Goal: Task Accomplishment & Management: Manage account settings

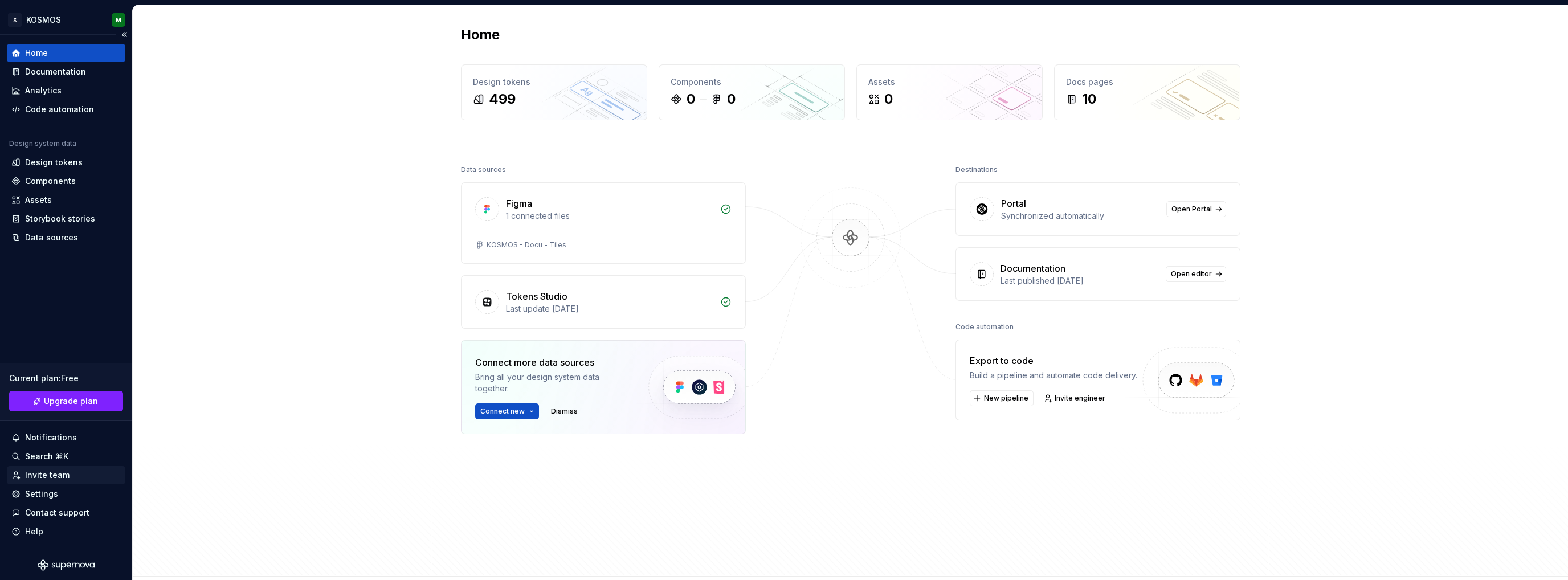
click at [41, 476] on div "Invite team" at bounding box center [47, 476] width 44 height 12
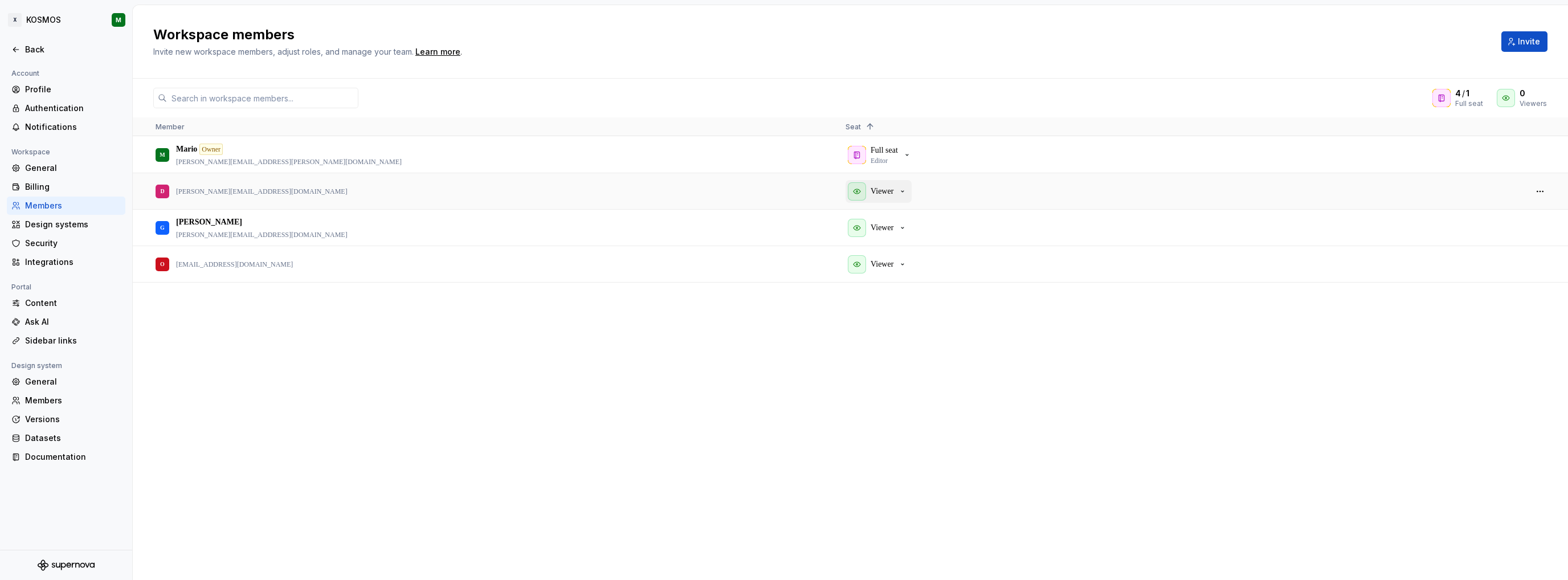
click at [898, 186] on div "Viewer" at bounding box center [877, 191] width 59 height 18
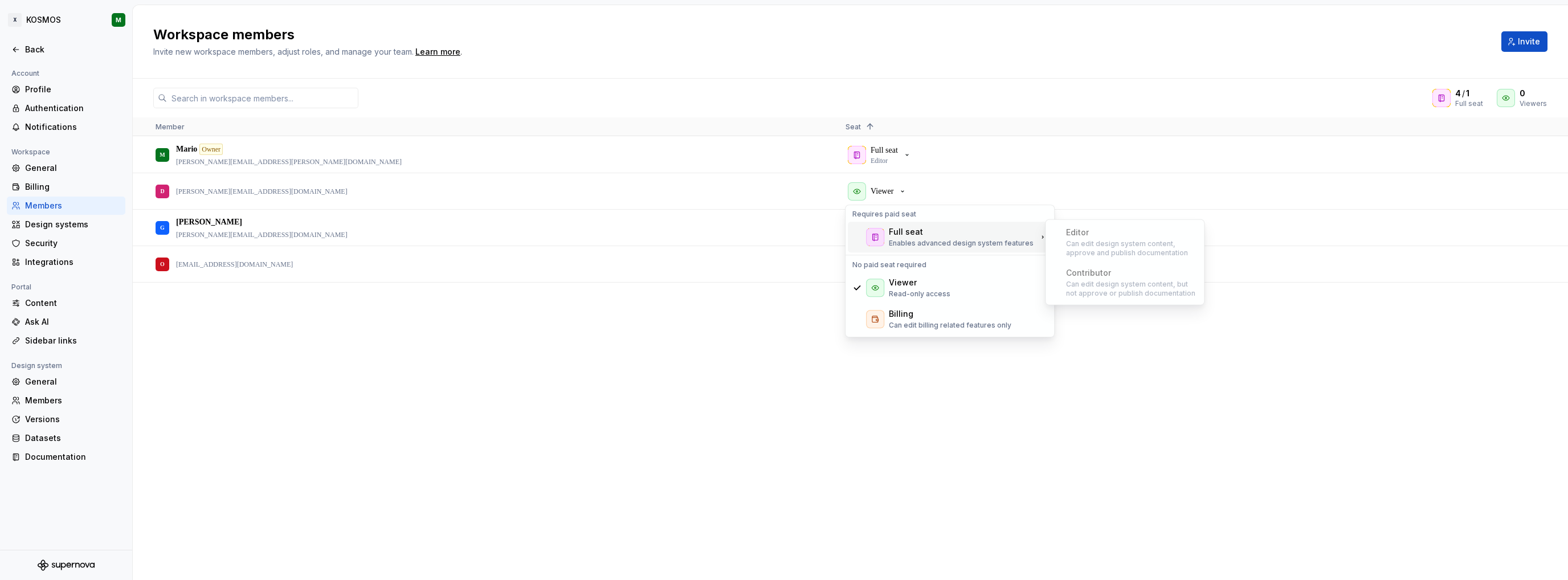
click at [898, 232] on div "Full seat" at bounding box center [905, 232] width 34 height 12
click at [817, 420] on div "M [PERSON_NAME] Owner [PERSON_NAME][EMAIL_ADDRESS][PERSON_NAME][DOMAIN_NAME] Fu…" at bounding box center [851, 358] width 1436 height 443
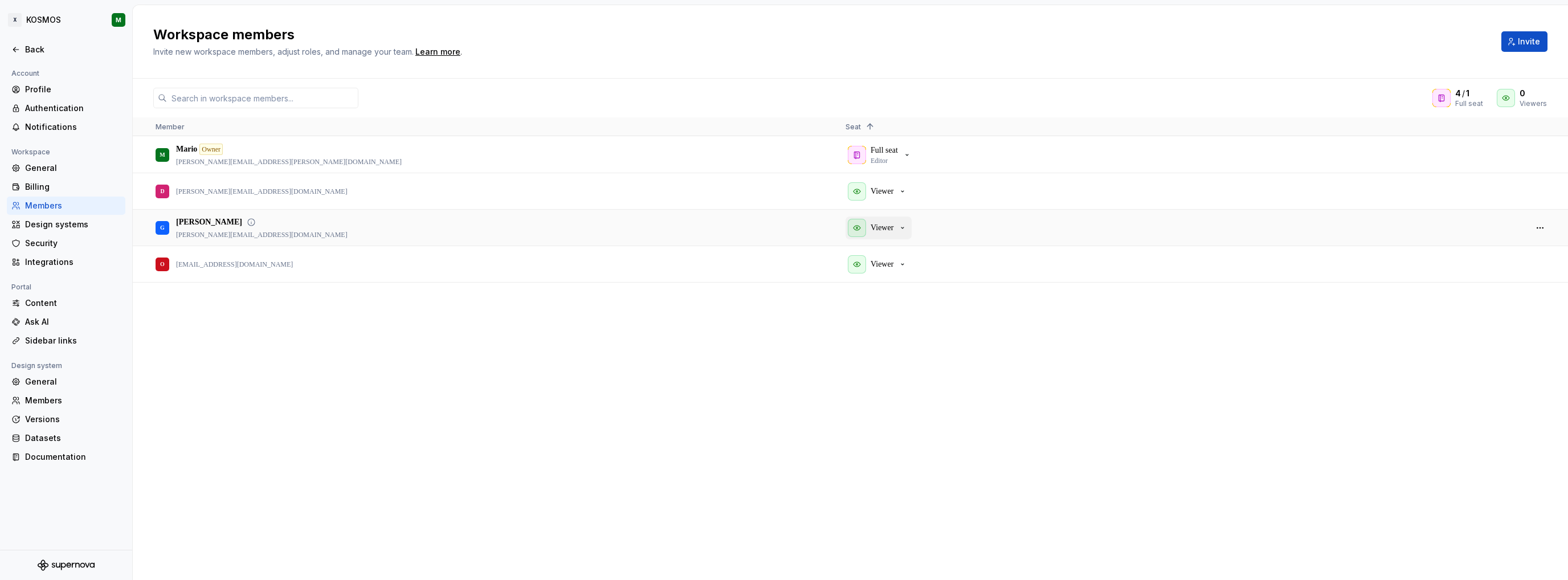
click at [911, 230] on button "Viewer" at bounding box center [878, 228] width 67 height 23
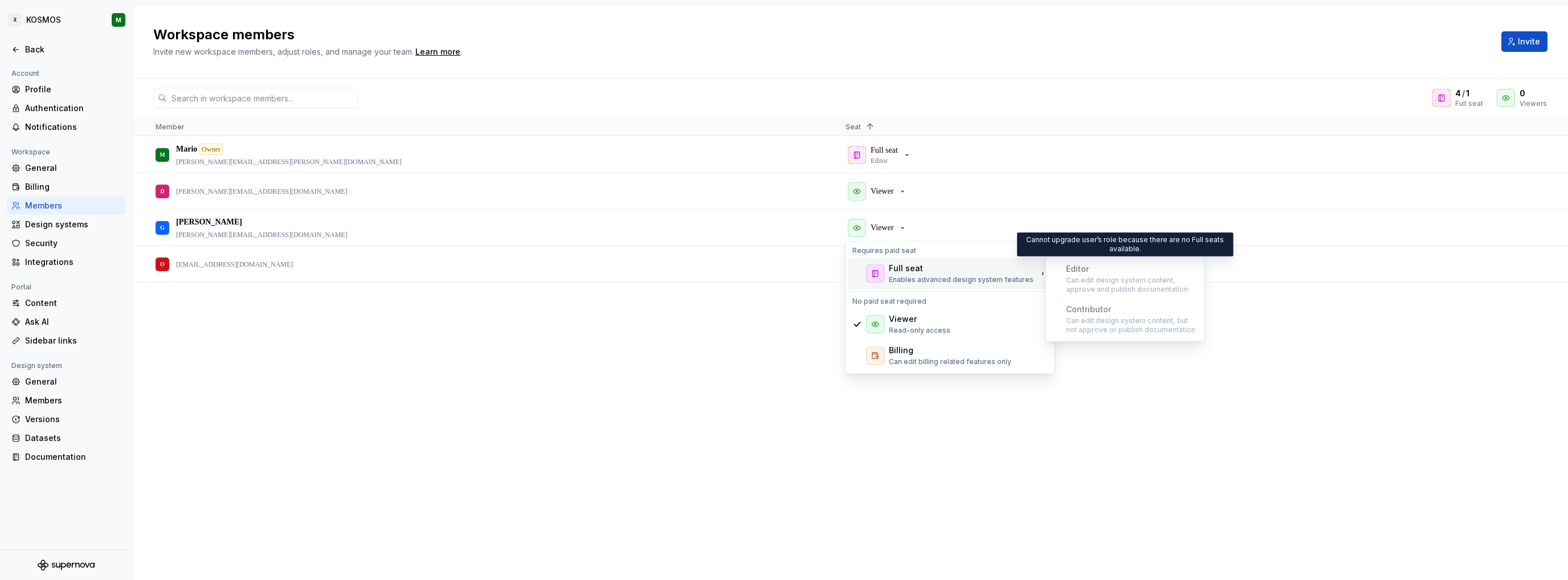
click at [1080, 286] on div "Editor Can edit design system content, approve and publish documentation" at bounding box center [1124, 278] width 153 height 40
click at [1441, 97] on icon at bounding box center [1441, 98] width 5 height 7
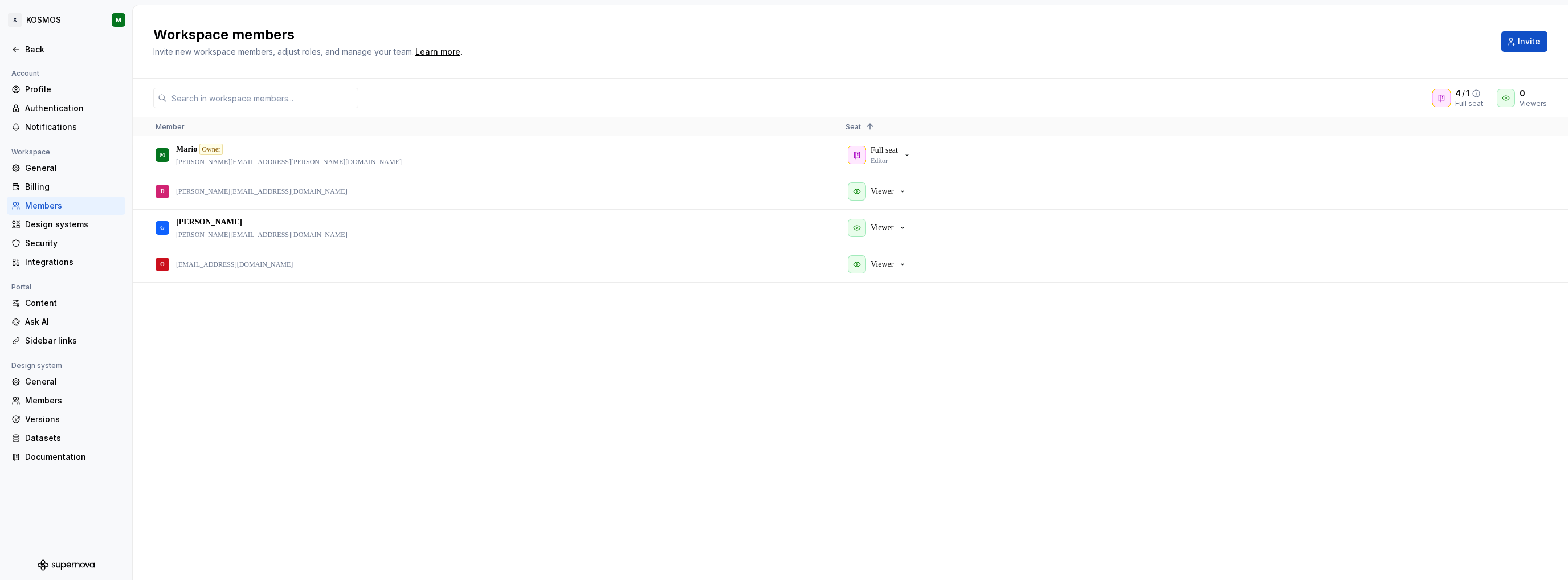
click at [1478, 94] on icon at bounding box center [1476, 93] width 7 height 7
click at [889, 262] on p "Viewer" at bounding box center [882, 264] width 23 height 12
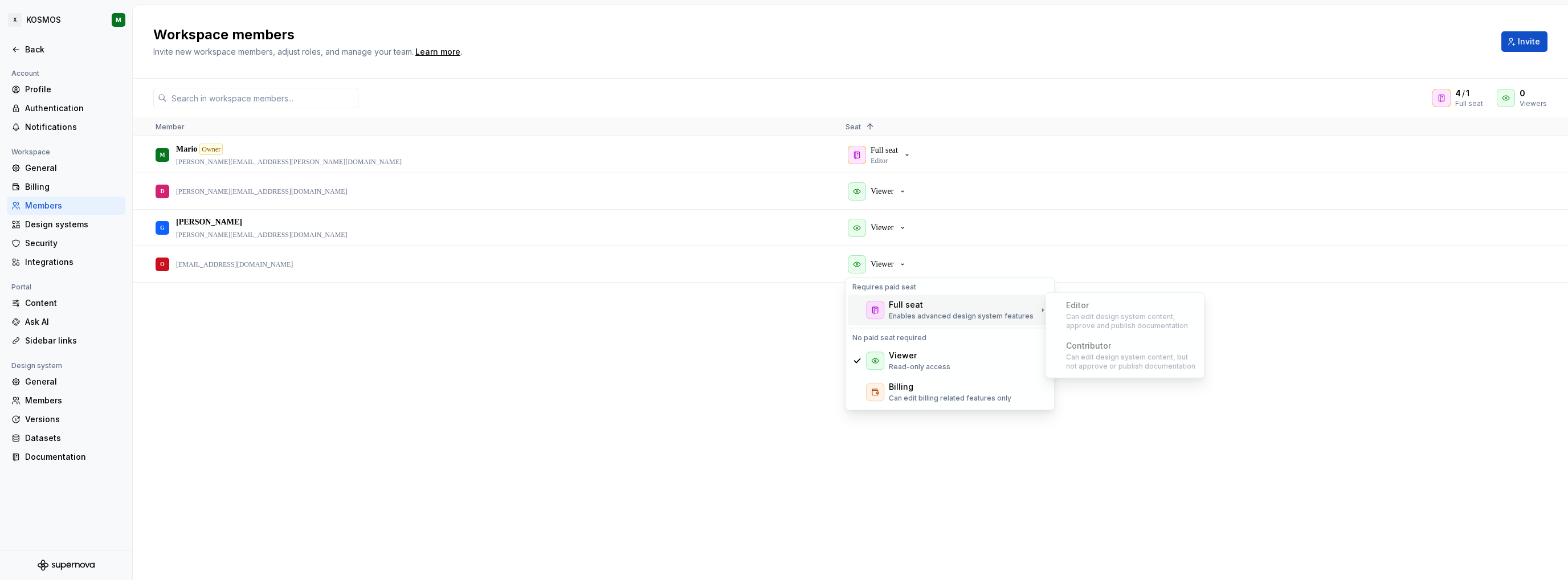
click at [894, 313] on p "Enables advanced design system features" at bounding box center [961, 316] width 145 height 9
click at [1077, 311] on div "Editor Can edit design system content, approve and publish documentation" at bounding box center [1124, 315] width 153 height 40
click at [1161, 313] on div "M [PERSON_NAME] Owner [PERSON_NAME][EMAIL_ADDRESS][PERSON_NAME][DOMAIN_NAME] Fu…" at bounding box center [851, 358] width 1436 height 443
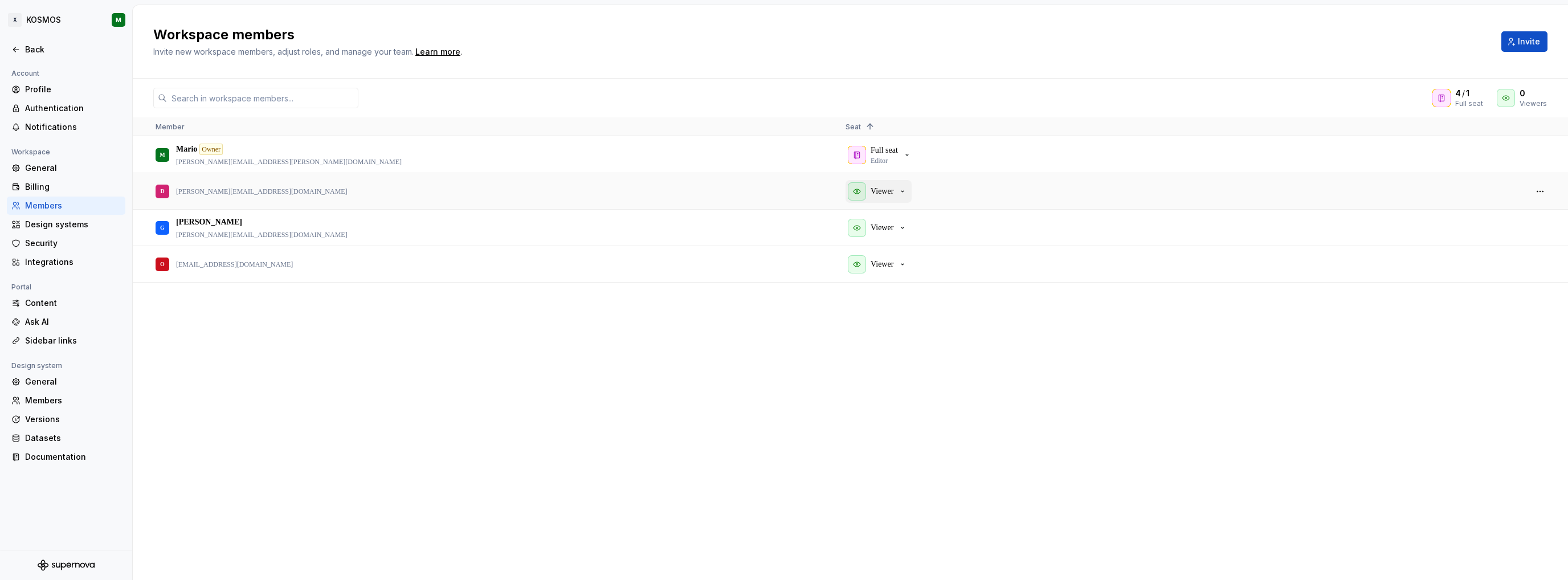
click at [878, 191] on p "Viewer" at bounding box center [882, 192] width 23 height 12
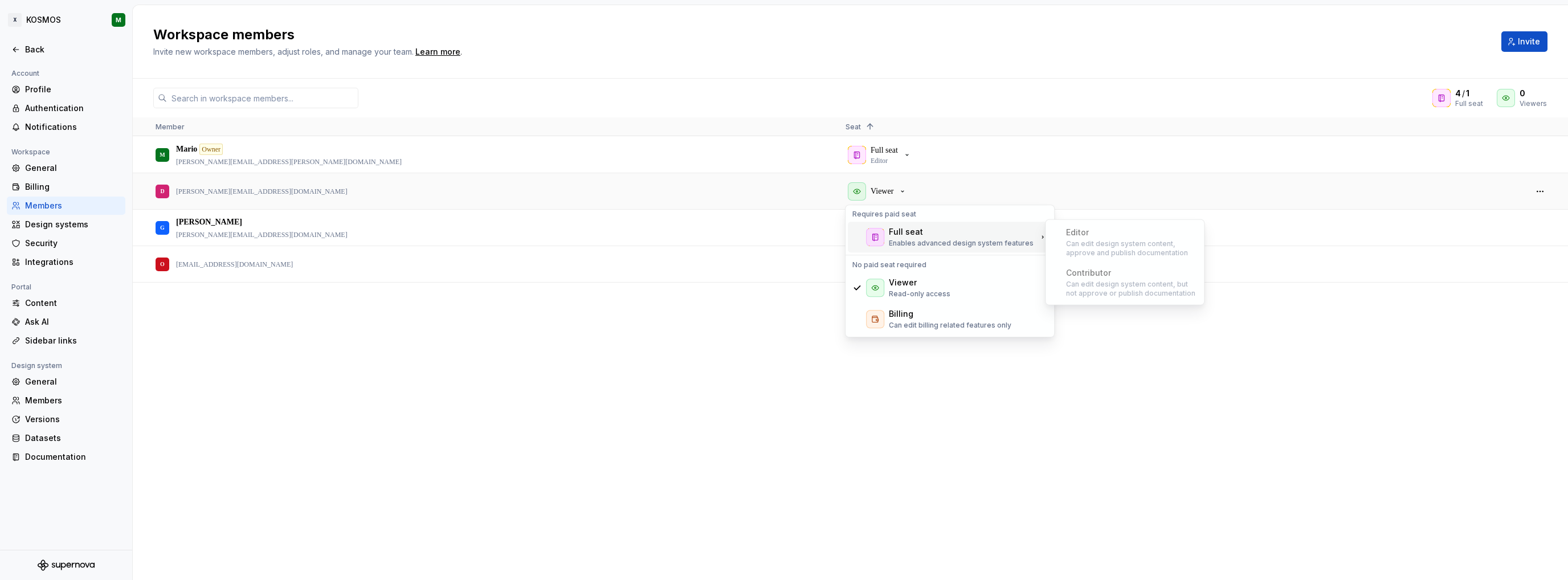
click at [932, 248] on div "Full seat Enables advanced design system features" at bounding box center [949, 237] width 204 height 31
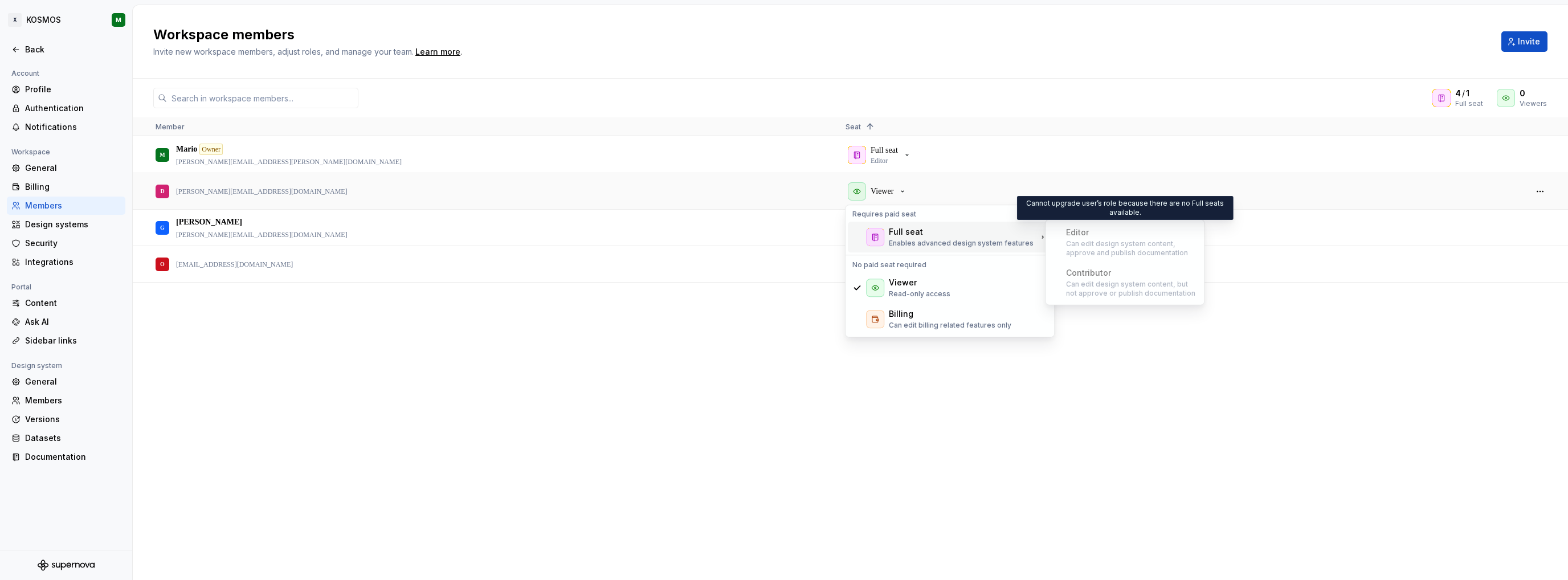
drag, startPoint x: 1145, startPoint y: 240, endPoint x: 1140, endPoint y: 249, distance: 10.3
click at [1144, 241] on div "Editor Can edit design system content, approve and publish documentation" at bounding box center [1124, 241] width 153 height 40
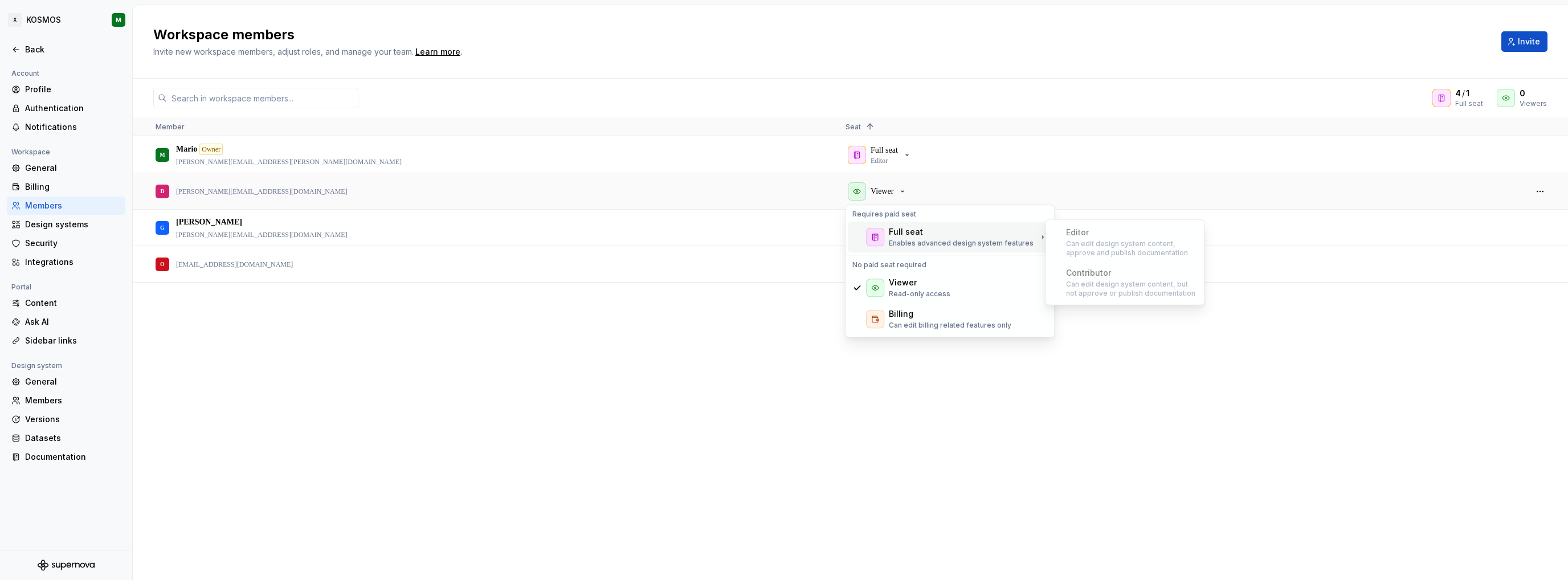
click at [1117, 279] on div "Contributor Can edit design system content, but not approve or publish document…" at bounding box center [1124, 282] width 153 height 40
click at [1109, 253] on div "Editor Can edit design system content, approve and publish documentation" at bounding box center [1124, 241] width 153 height 40
click at [977, 419] on div "M [PERSON_NAME] Owner [PERSON_NAME][EMAIL_ADDRESS][PERSON_NAME][DOMAIN_NAME] Fu…" at bounding box center [851, 358] width 1436 height 443
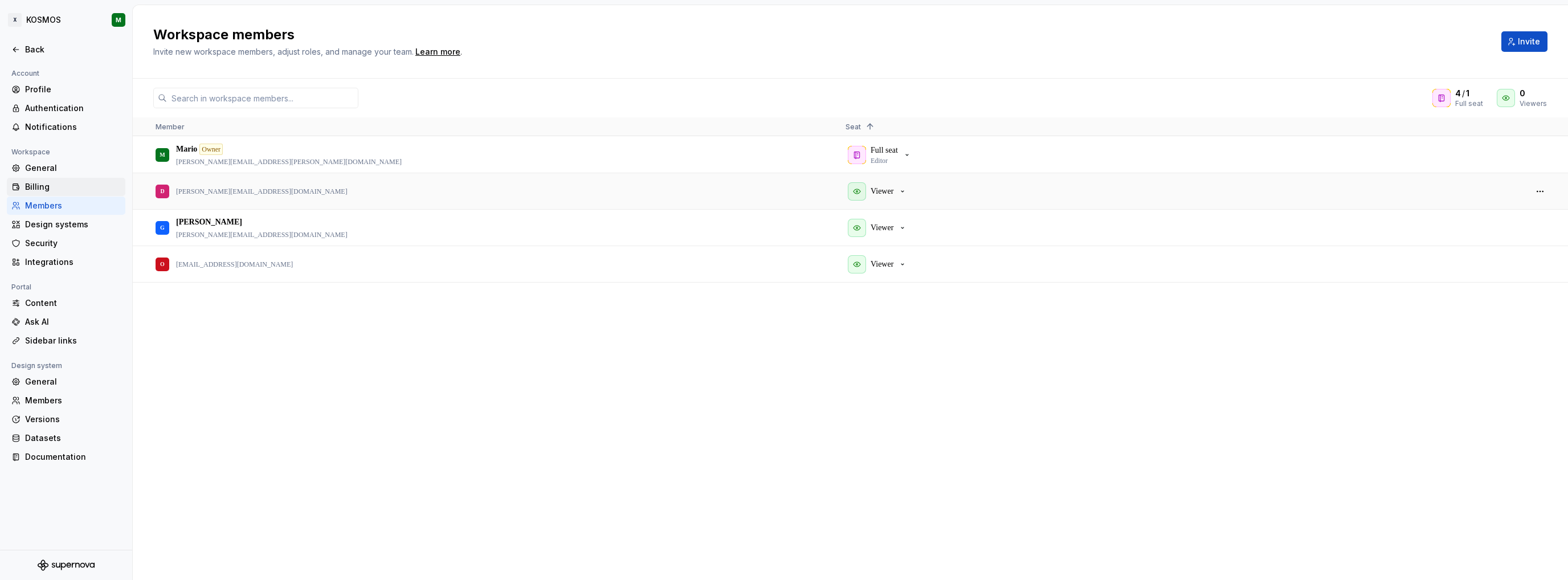
click at [51, 188] on div "Billing" at bounding box center [72, 187] width 96 height 12
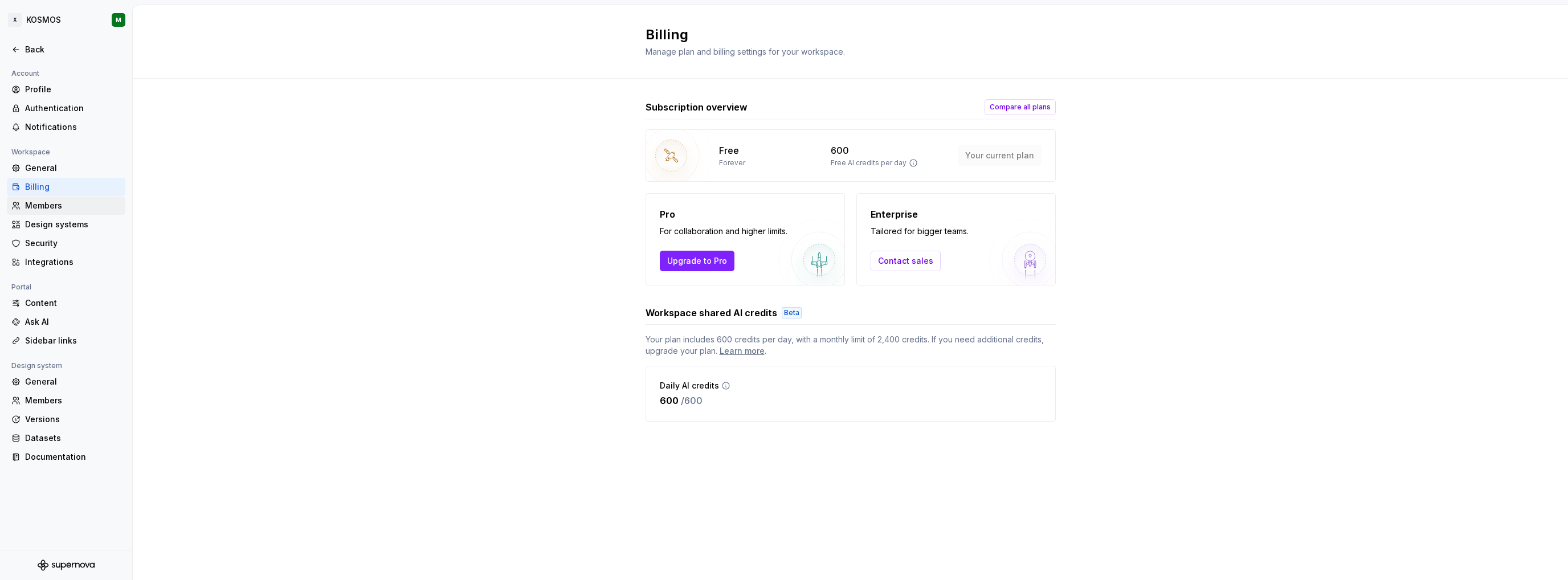
click at [69, 206] on div "Members" at bounding box center [72, 206] width 96 height 12
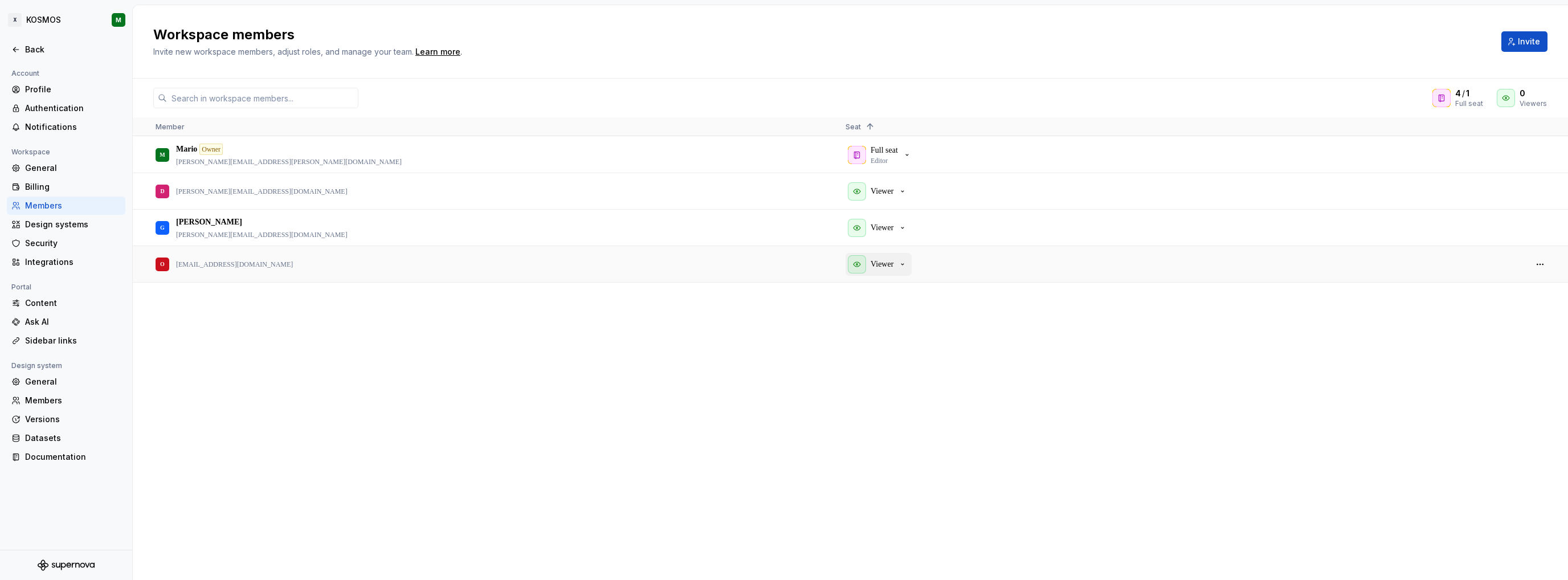
click at [894, 262] on p "Viewer" at bounding box center [882, 264] width 23 height 12
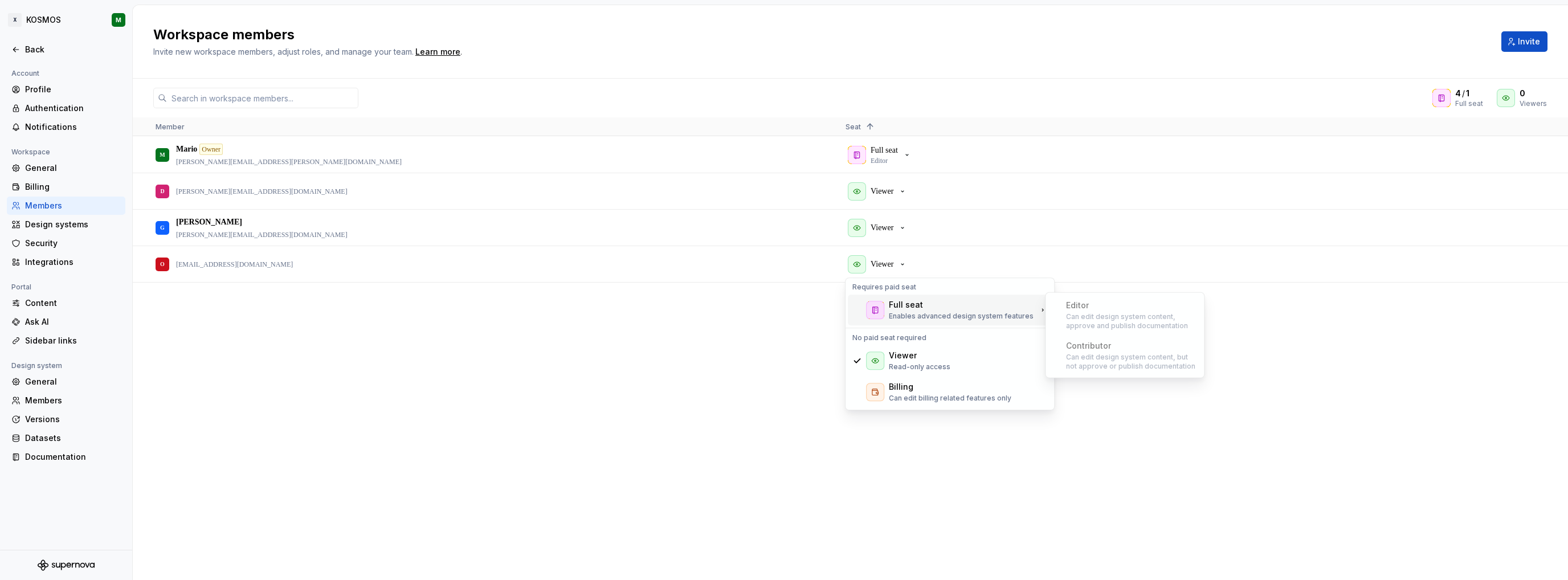
click at [898, 316] on p "Enables advanced design system features" at bounding box center [961, 316] width 145 height 9
click at [1116, 325] on div "Editor Can edit design system content, approve and publish documentation" at bounding box center [1124, 315] width 153 height 40
click at [700, 379] on div "M [PERSON_NAME] Owner [PERSON_NAME][EMAIL_ADDRESS][PERSON_NAME][DOMAIN_NAME] Fu…" at bounding box center [851, 358] width 1436 height 443
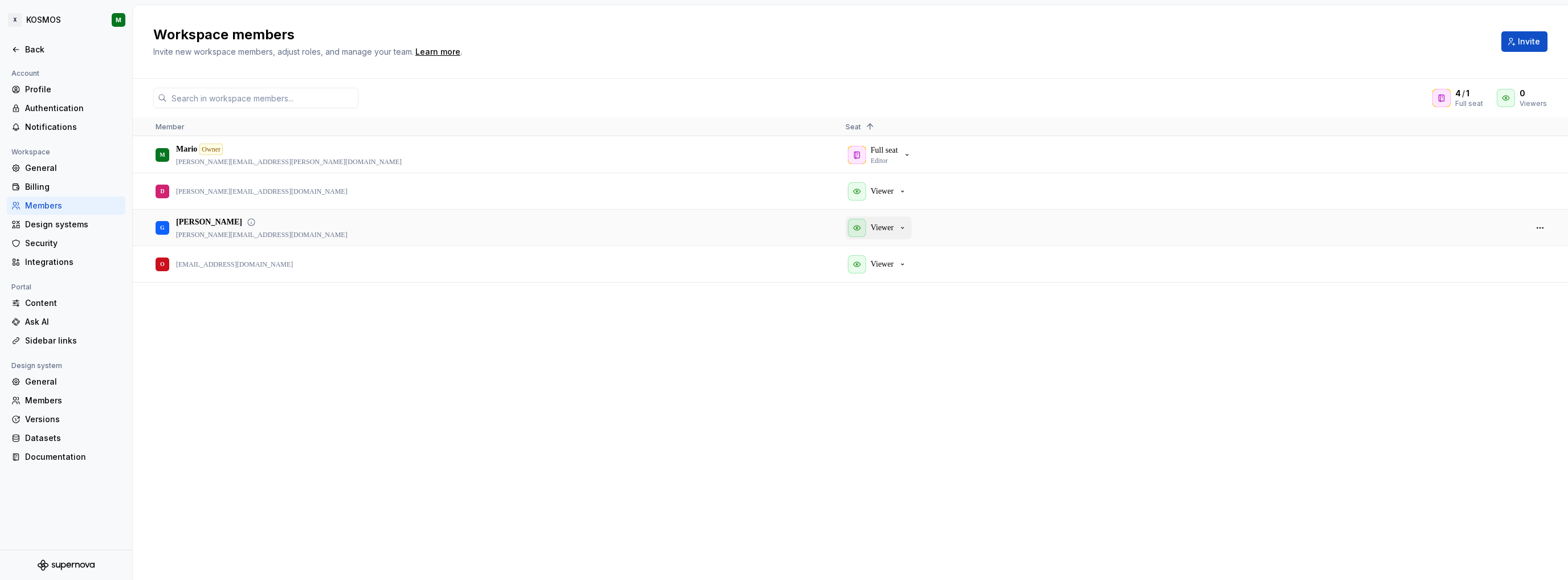
click at [879, 221] on div "Viewer" at bounding box center [877, 228] width 59 height 18
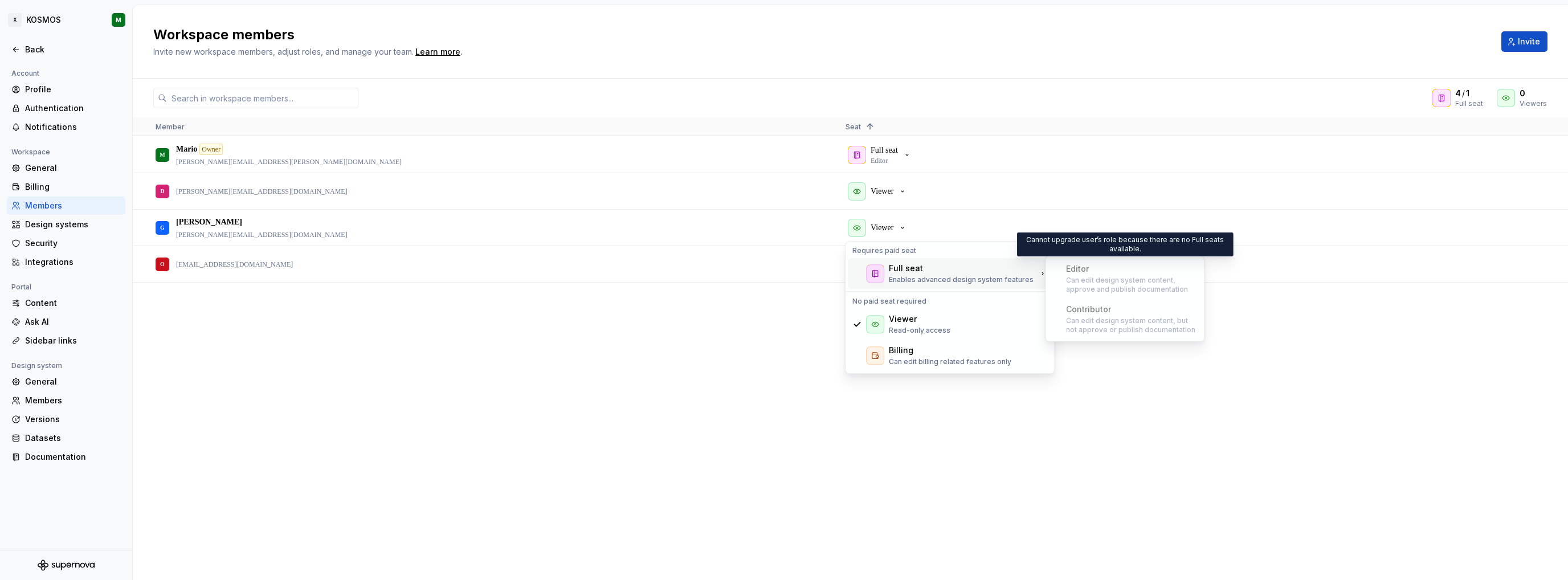
click at [790, 470] on div "M [PERSON_NAME] Owner [PERSON_NAME][EMAIL_ADDRESS][PERSON_NAME][DOMAIN_NAME] Fu…" at bounding box center [851, 358] width 1436 height 443
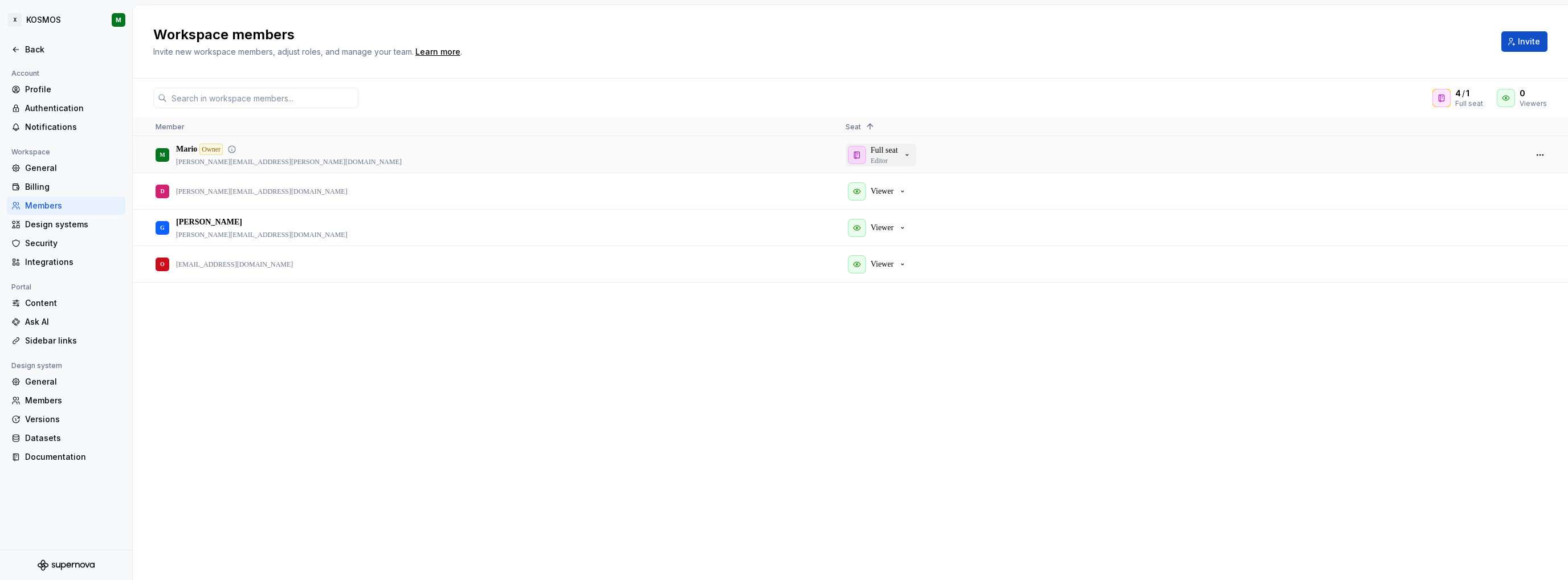
click at [910, 159] on div "Full seat Editor" at bounding box center [880, 154] width 64 height 20
click at [910, 147] on div "Full seat Editor" at bounding box center [880, 154] width 64 height 20
click at [888, 184] on div "Viewer" at bounding box center [877, 191] width 59 height 18
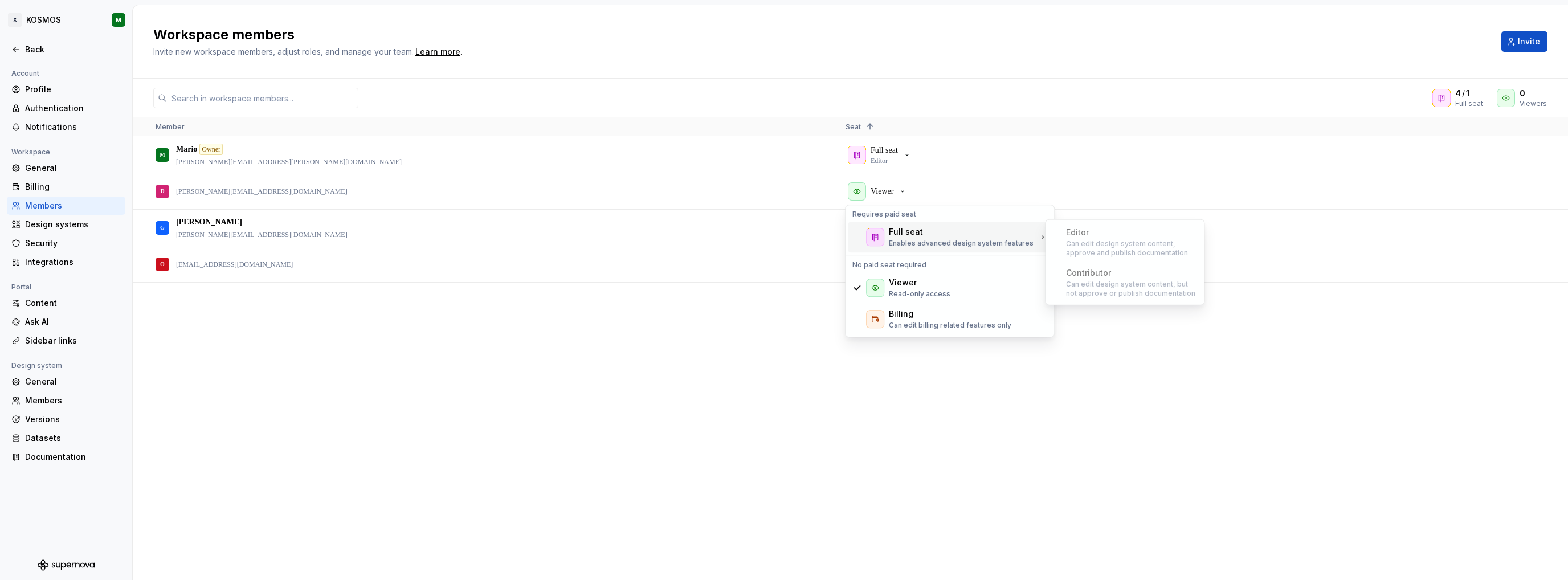
click at [910, 226] on div "Full seat" at bounding box center [905, 232] width 34 height 12
click at [990, 389] on div "M [PERSON_NAME] Owner [PERSON_NAME][EMAIL_ADDRESS][PERSON_NAME][DOMAIN_NAME] Fu…" at bounding box center [851, 358] width 1436 height 443
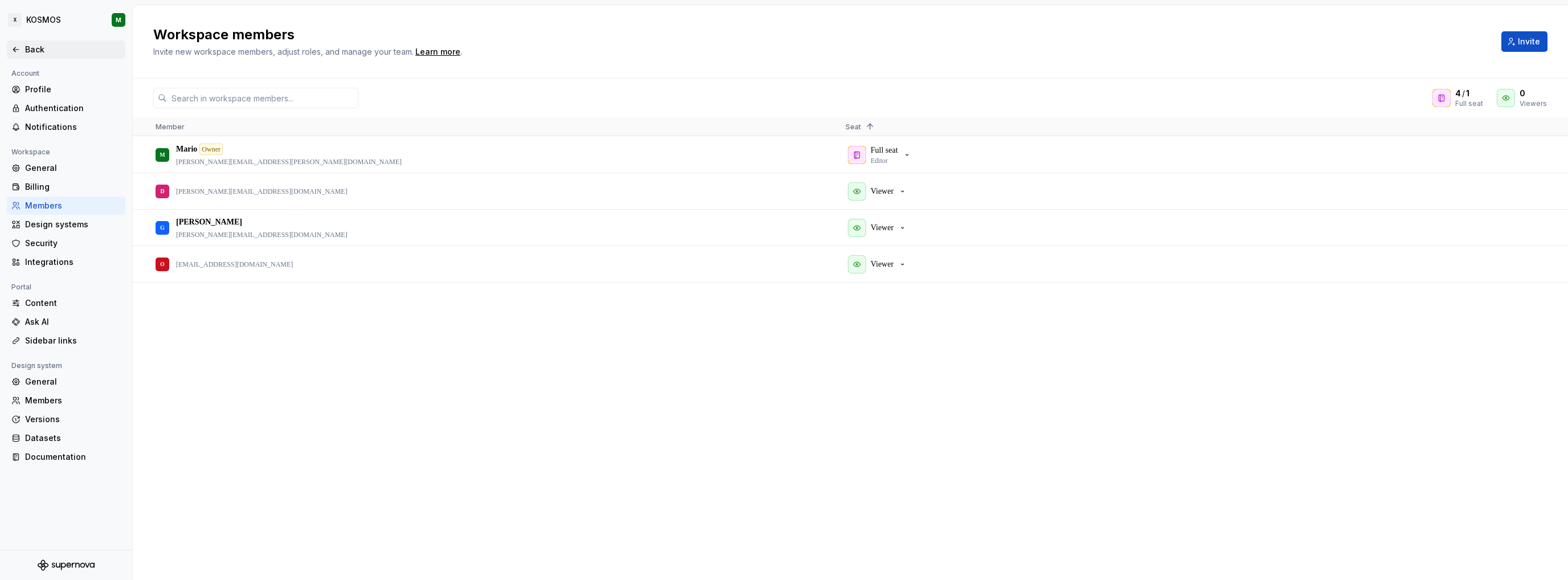
click at [20, 51] on div "Back" at bounding box center [66, 49] width 109 height 12
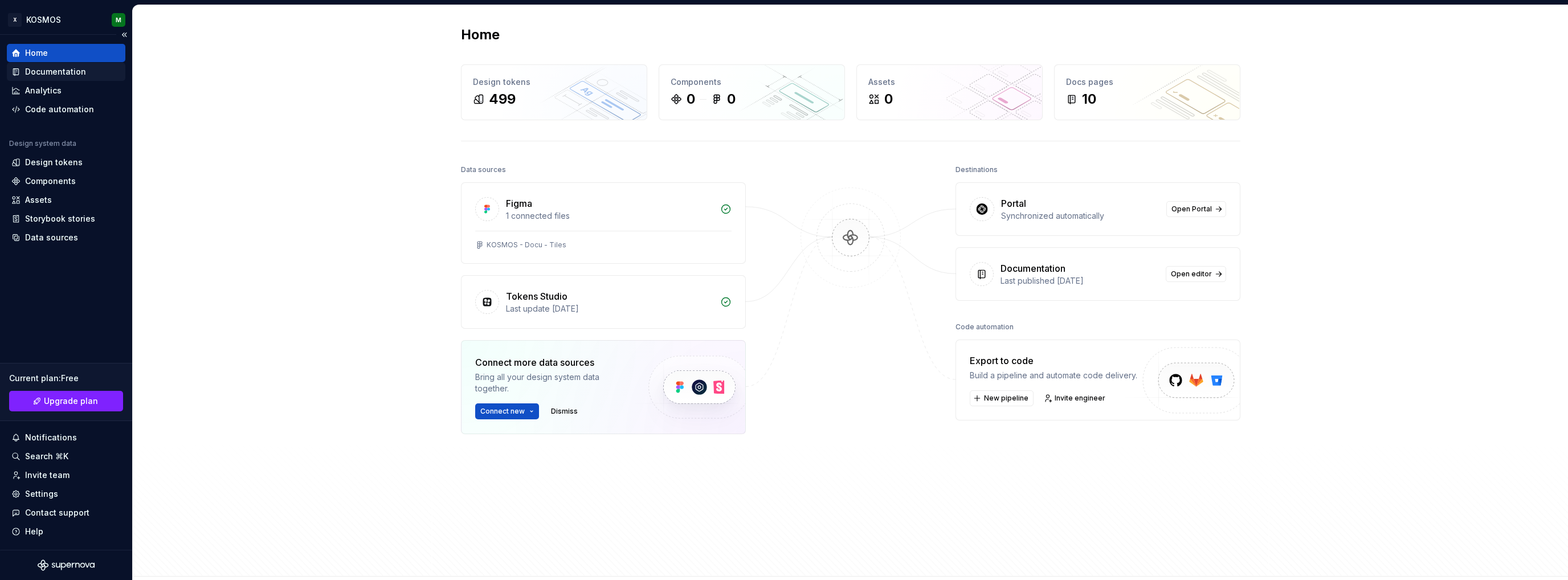
click at [62, 69] on div "Documentation" at bounding box center [55, 72] width 61 height 12
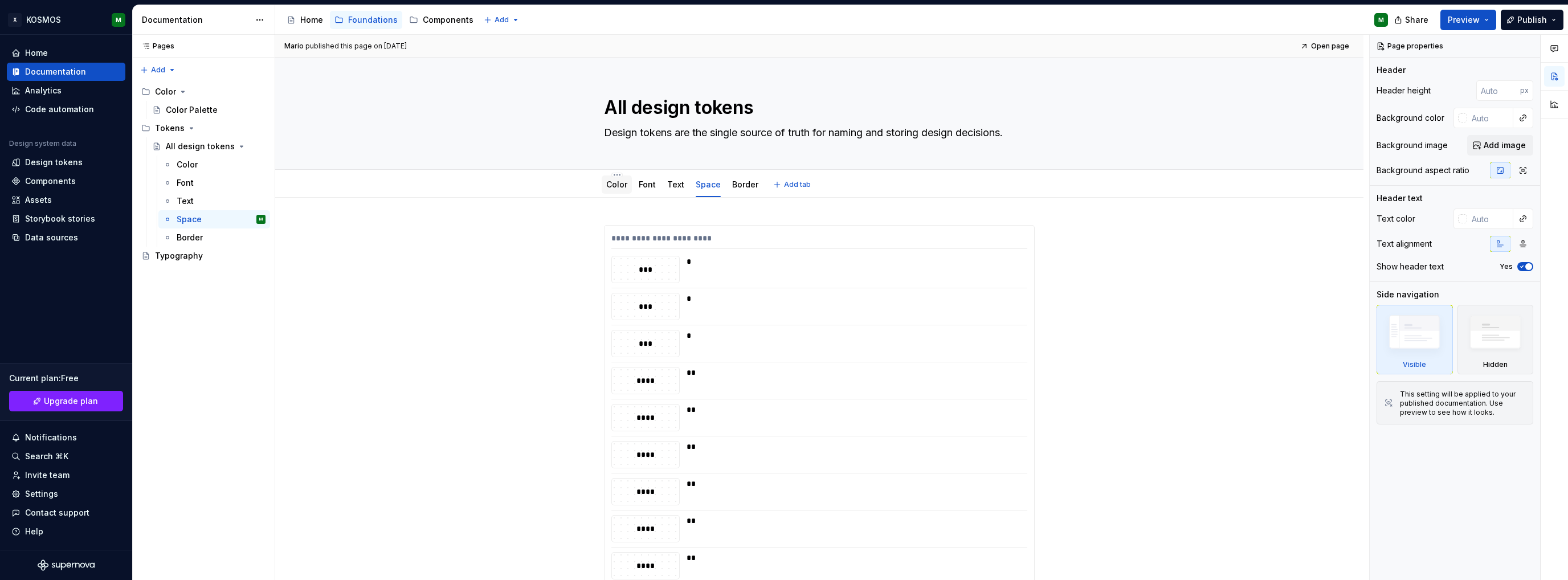
click at [614, 185] on link "Color" at bounding box center [617, 184] width 21 height 10
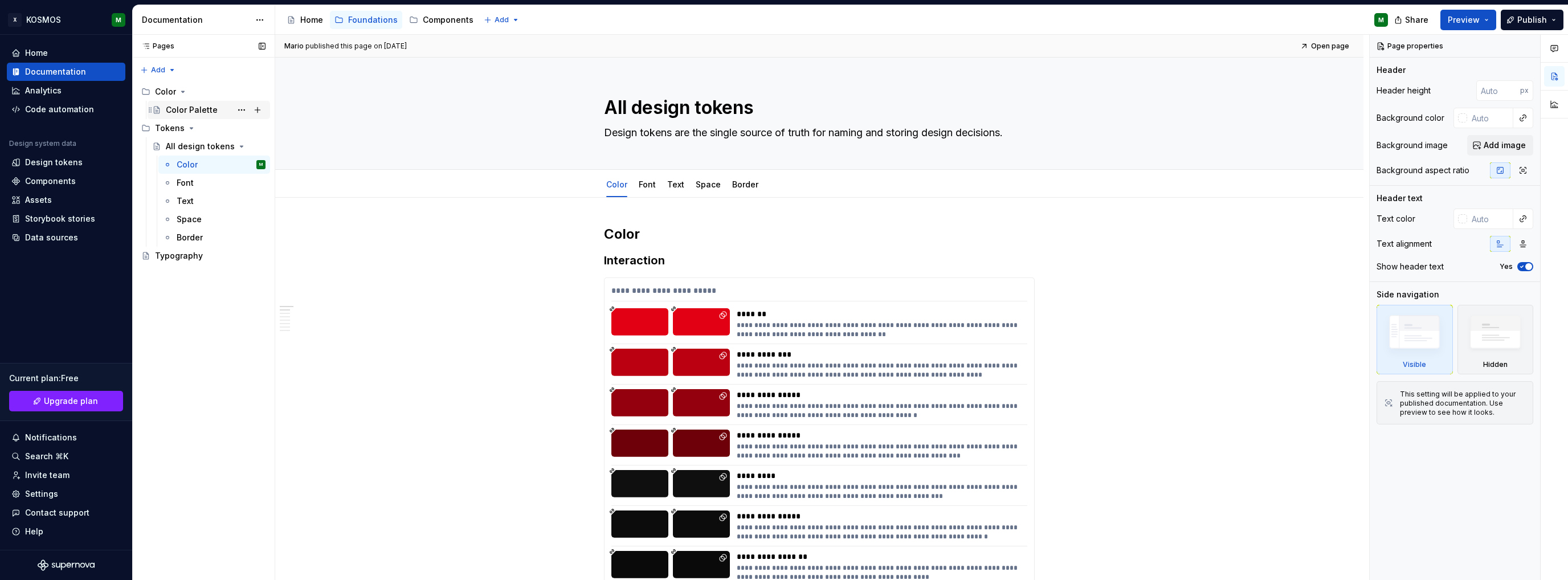
click at [208, 112] on div "Color Palette" at bounding box center [192, 110] width 52 height 12
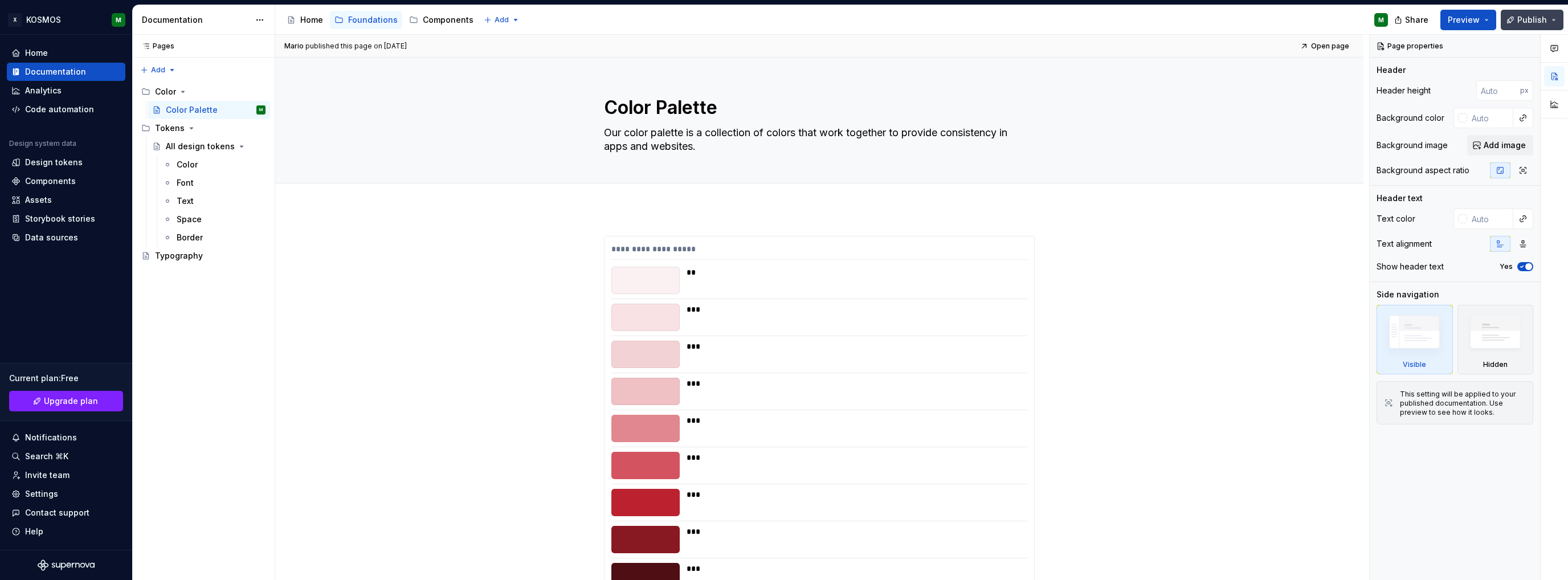
click at [1539, 14] on span "Publish" at bounding box center [1532, 20] width 30 height 12
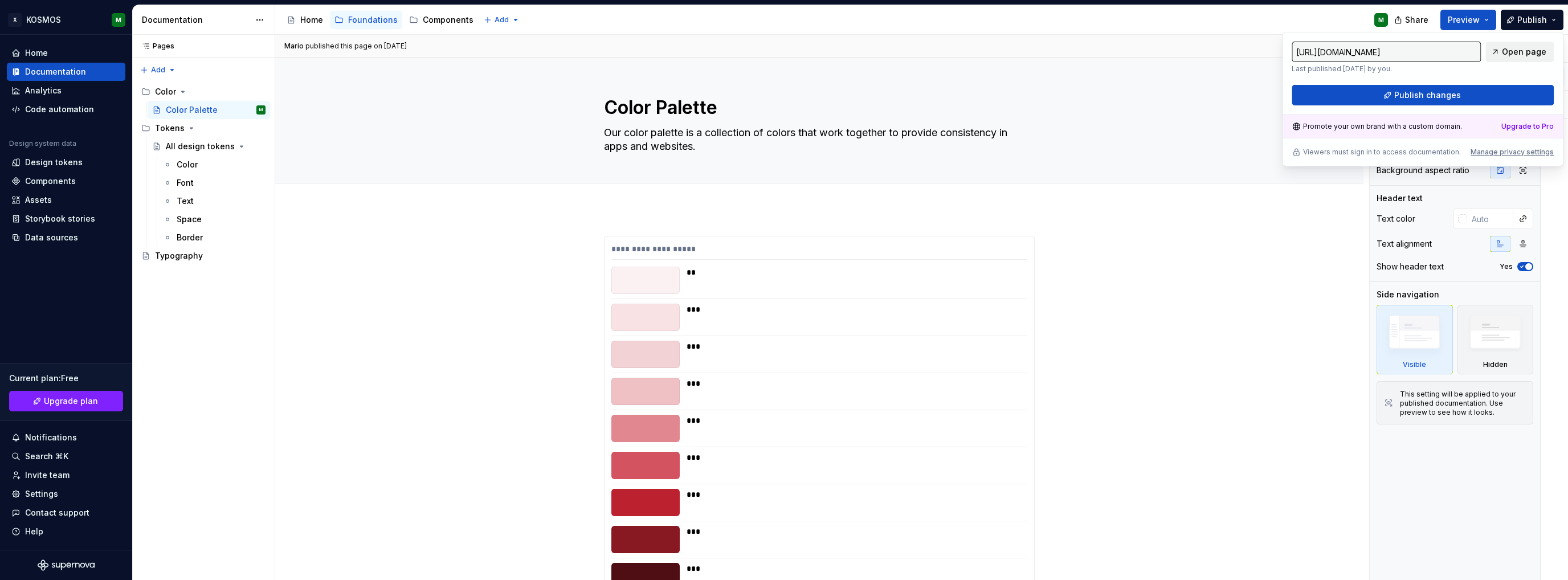
click at [1506, 54] on span "Open page" at bounding box center [1525, 52] width 44 height 12
type textarea "*"
